Goal: Check status: Check status

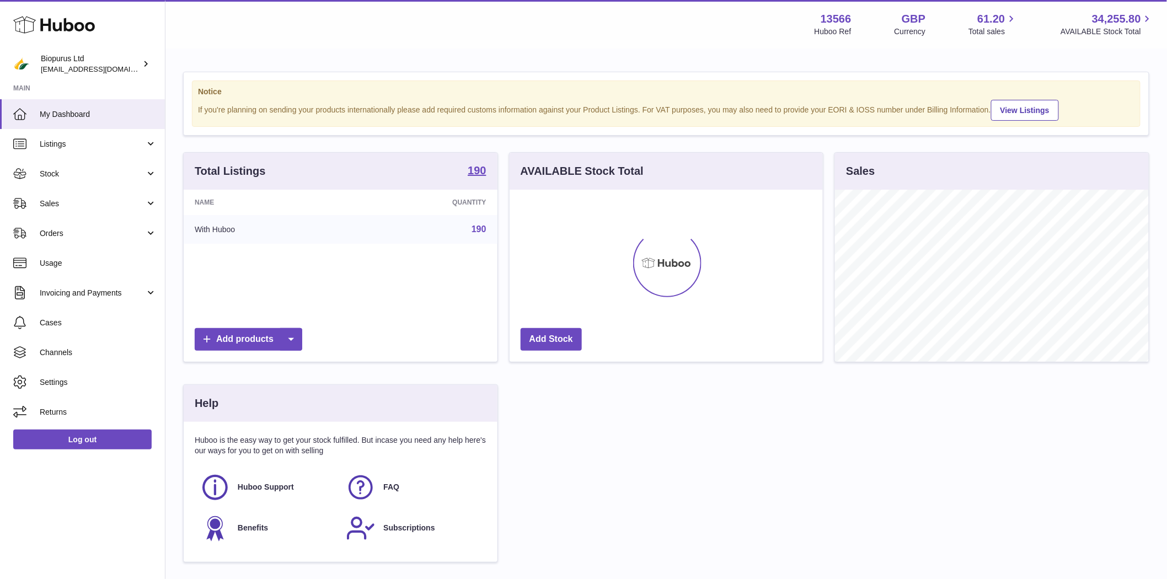
scroll to position [172, 313]
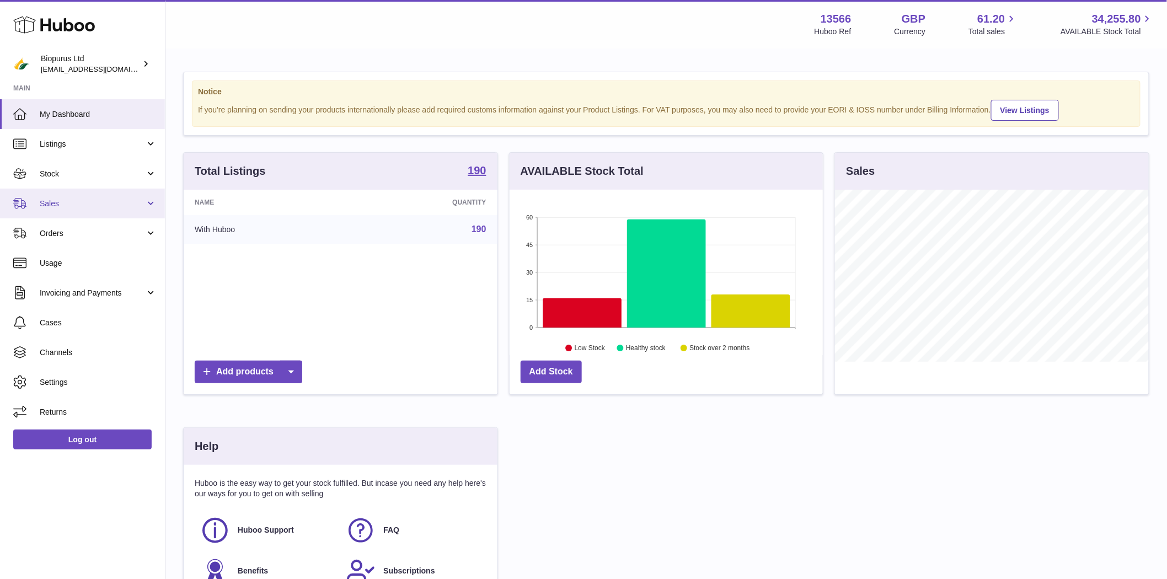
click at [68, 202] on span "Sales" at bounding box center [92, 204] width 105 height 10
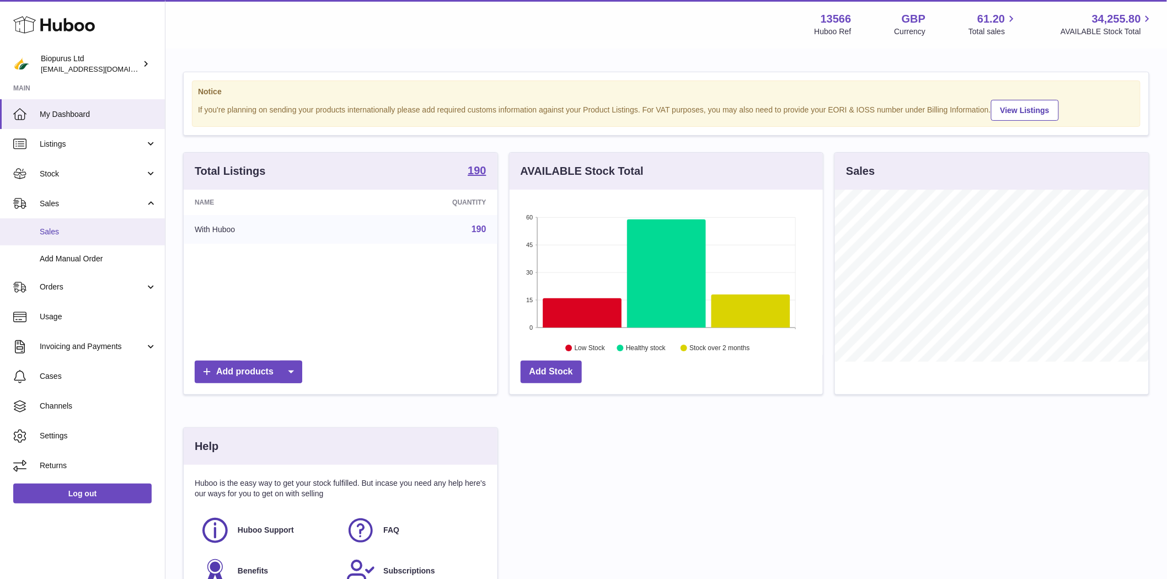
click at [55, 232] on span "Sales" at bounding box center [98, 232] width 117 height 10
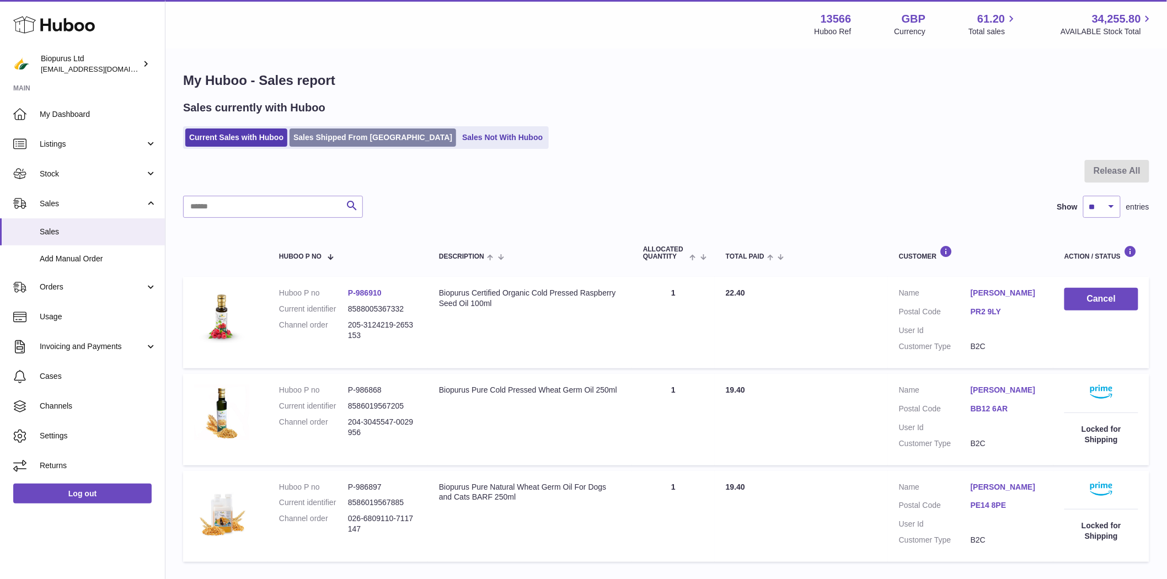
click at [373, 135] on link "Sales Shipped From [GEOGRAPHIC_DATA]" at bounding box center [373, 138] width 167 height 18
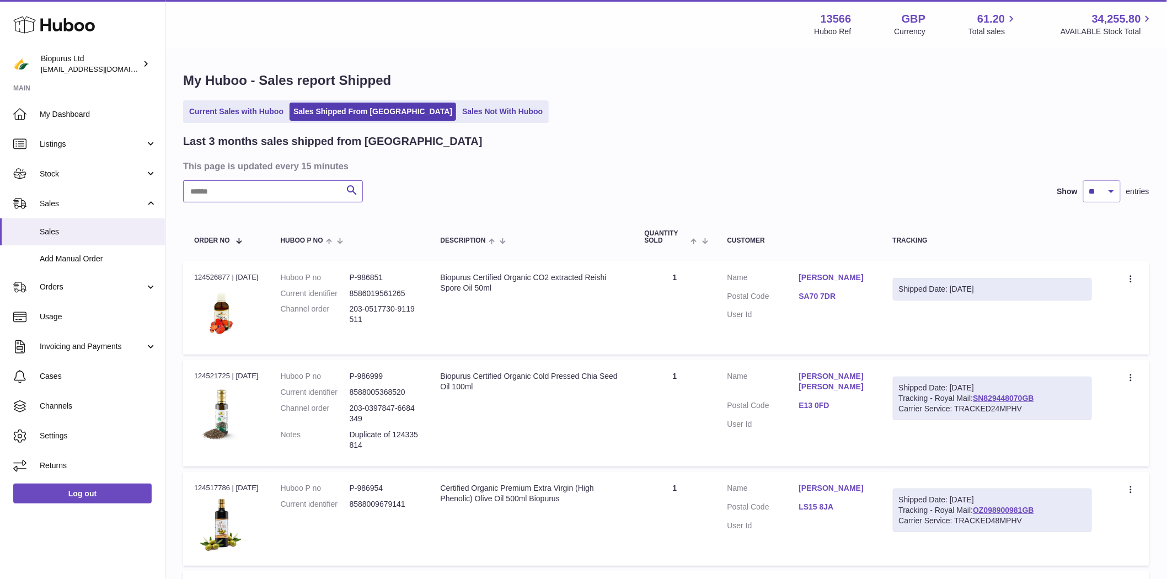
click at [222, 195] on input "text" at bounding box center [273, 191] width 180 height 22
paste input "*********"
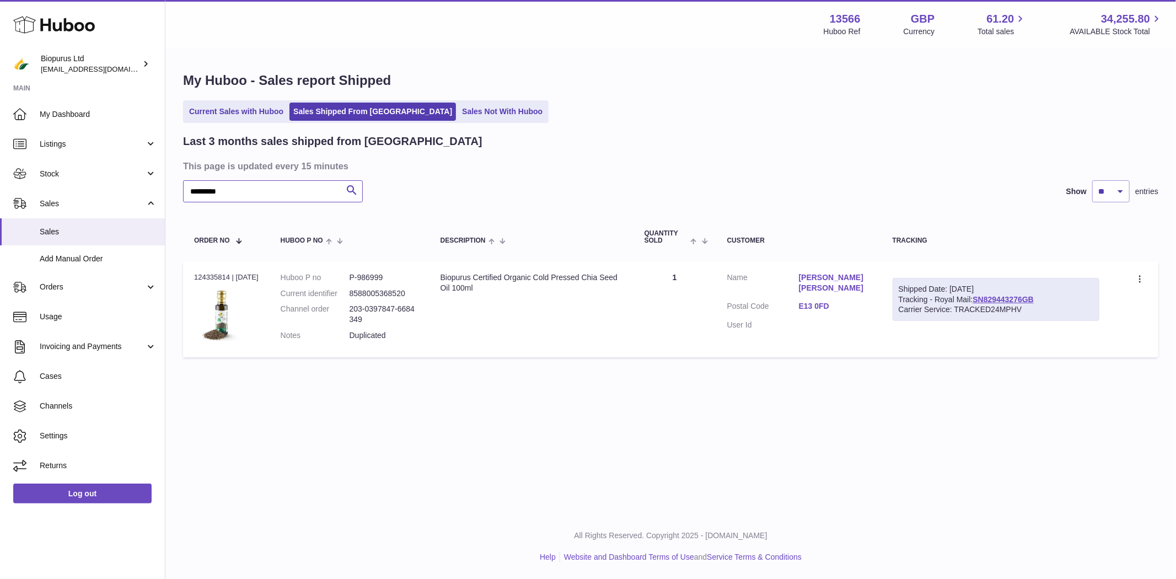
type input "*********"
click at [811, 274] on link "Sakir Salih Susan Hegazi" at bounding box center [835, 282] width 72 height 21
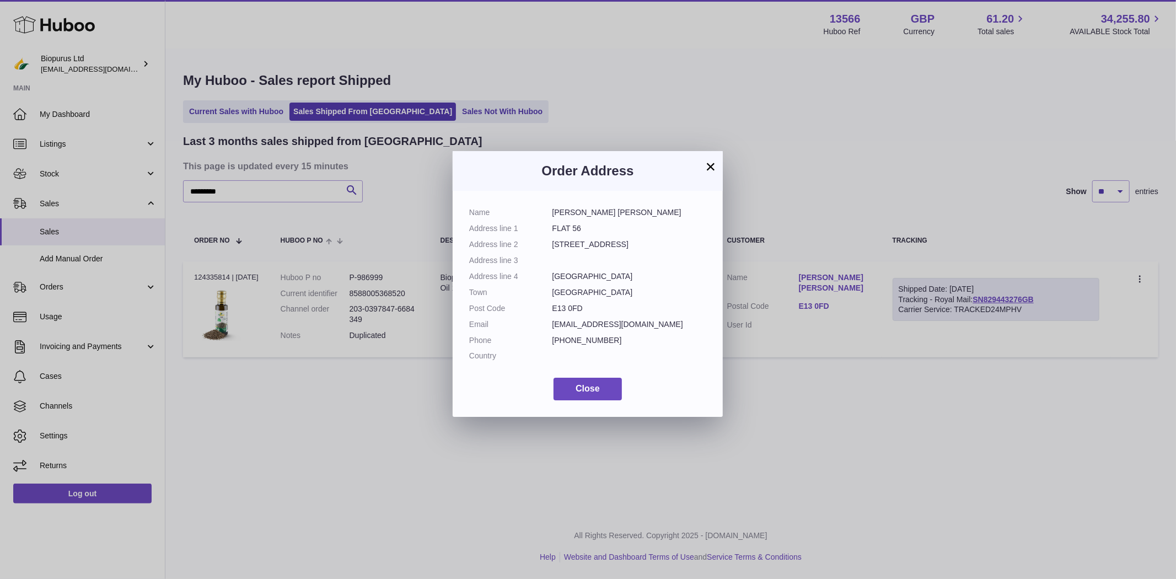
drag, startPoint x: 652, startPoint y: 213, endPoint x: 541, endPoint y: 215, distance: 112.0
click at [541, 215] on dl "Name Sakir Salih Susan Hegazi Address line 1 FLAT 56 Address line 2 261 PLAISTO…" at bounding box center [587, 286] width 237 height 159
click at [574, 400] on button "Close" at bounding box center [588, 389] width 68 height 23
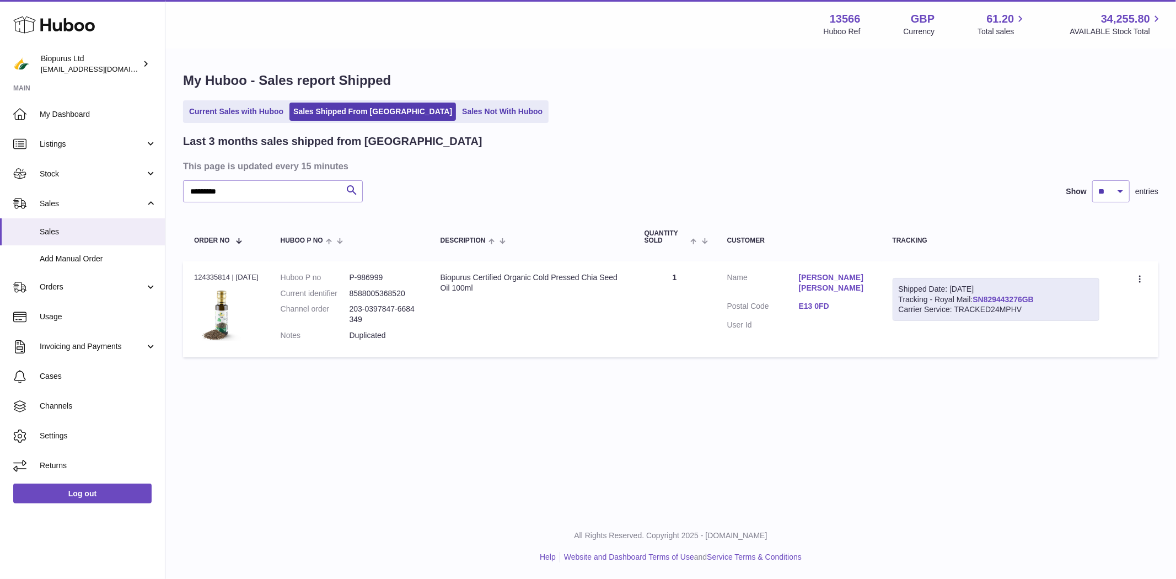
click at [1004, 304] on link "SN829443276GB" at bounding box center [1003, 299] width 61 height 9
click at [830, 273] on link "Sakir Salih Susan Hegazi" at bounding box center [835, 282] width 72 height 21
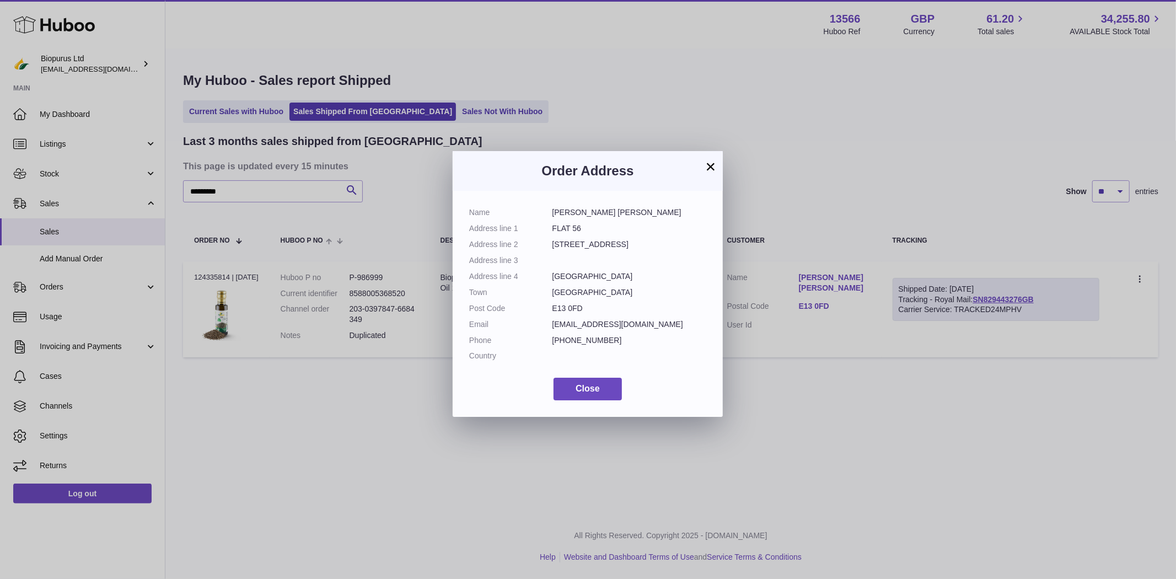
click at [708, 160] on button "×" at bounding box center [710, 166] width 13 height 13
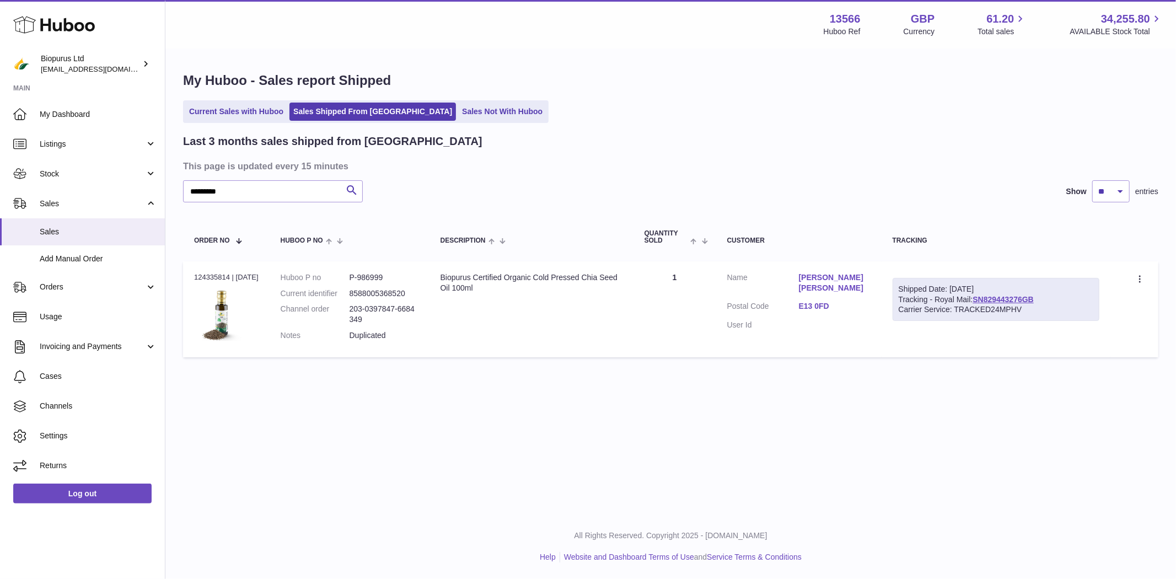
drag, startPoint x: 229, startPoint y: 274, endPoint x: 191, endPoint y: 274, distance: 38.1
click at [191, 274] on td "Order no 124335814 | 8th Sep" at bounding box center [226, 309] width 87 height 96
copy div "124335814"
